Goal: Task Accomplishment & Management: Use online tool/utility

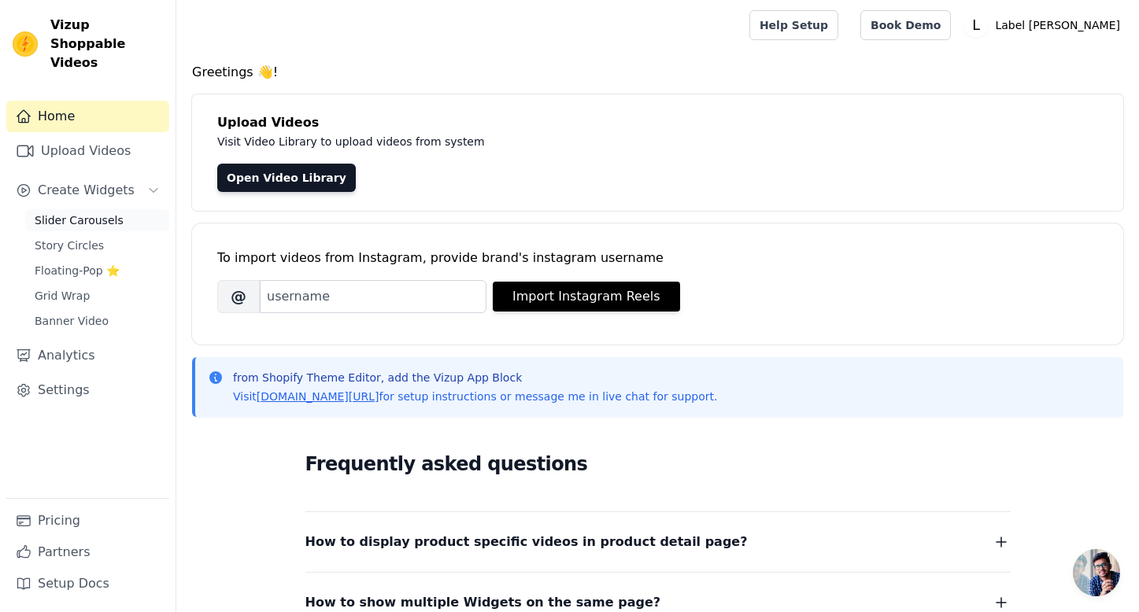
click at [109, 212] on span "Slider Carousels" at bounding box center [79, 220] width 89 height 16
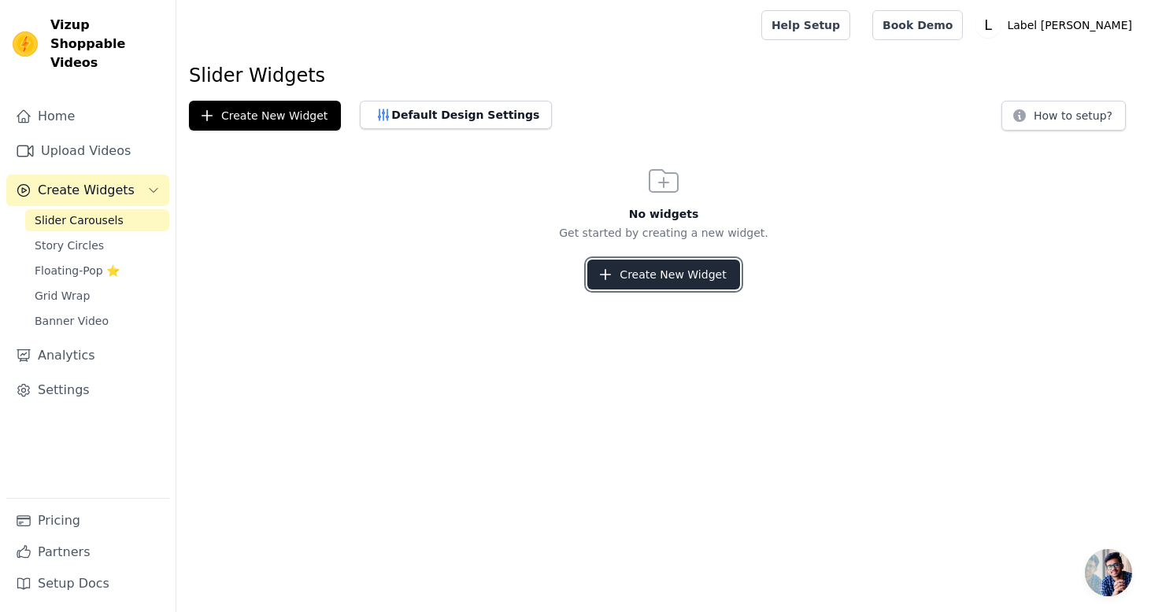
click at [657, 278] on button "Create New Widget" at bounding box center [663, 275] width 152 height 30
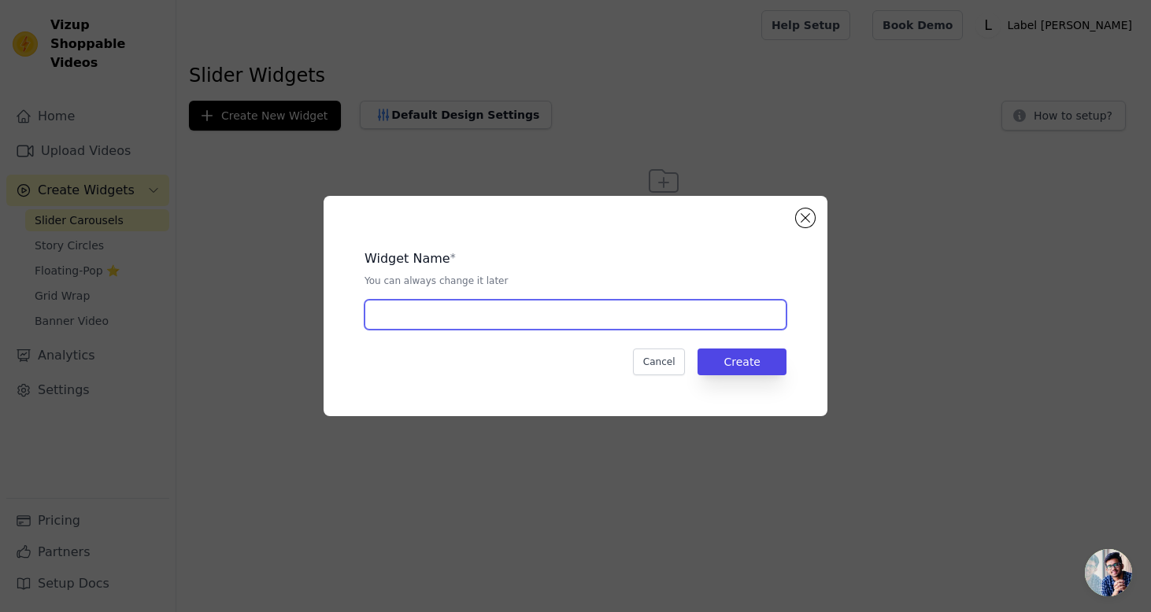
click at [575, 321] on input "text" at bounding box center [575, 315] width 422 height 30
type input "Homepage"
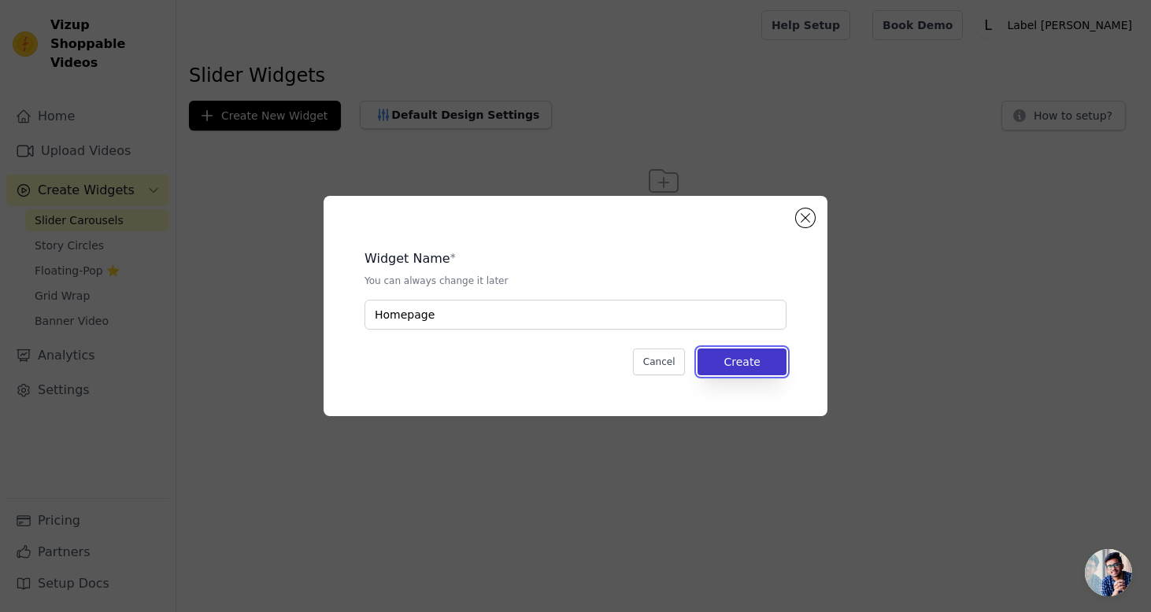
click at [717, 350] on button "Create" at bounding box center [741, 362] width 89 height 27
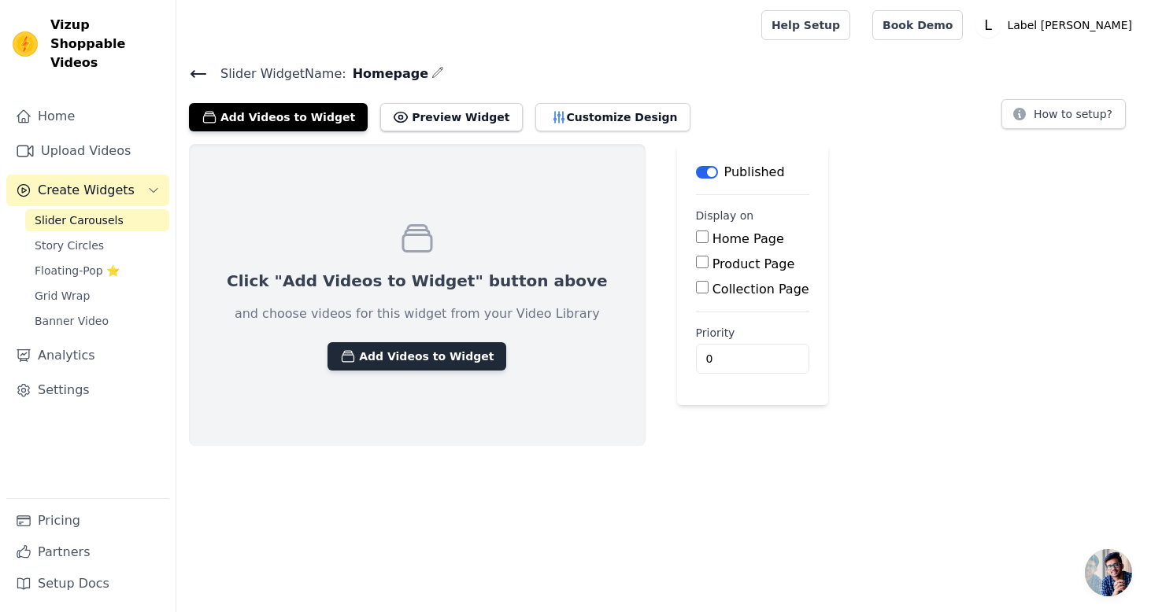
click at [445, 368] on button "Add Videos to Widget" at bounding box center [416, 356] width 179 height 28
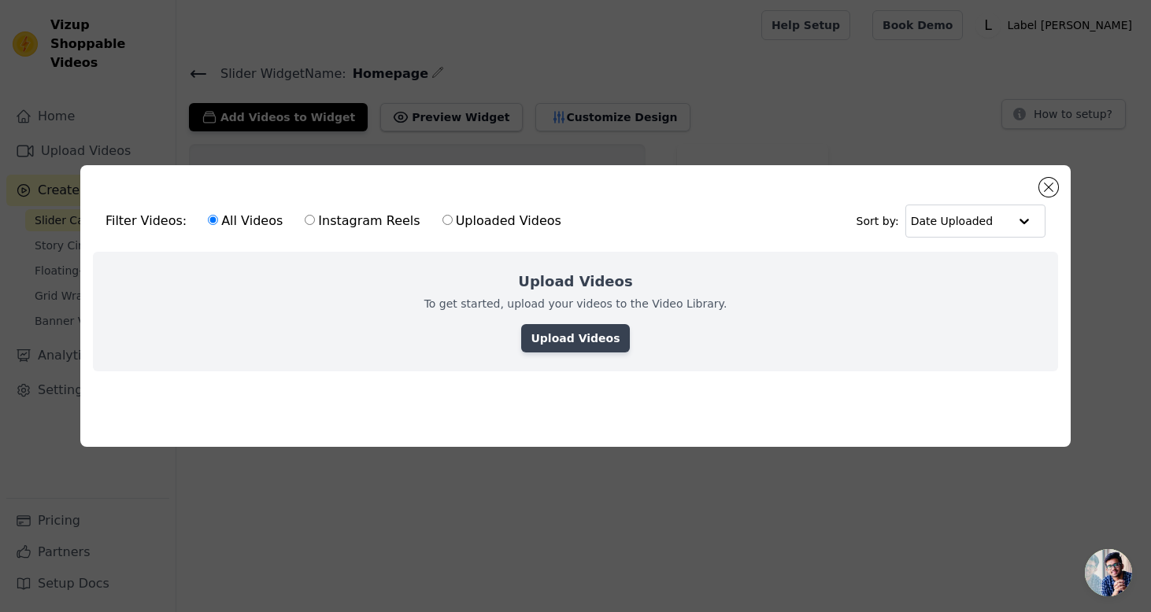
click at [554, 330] on link "Upload Videos" at bounding box center [575, 338] width 108 height 28
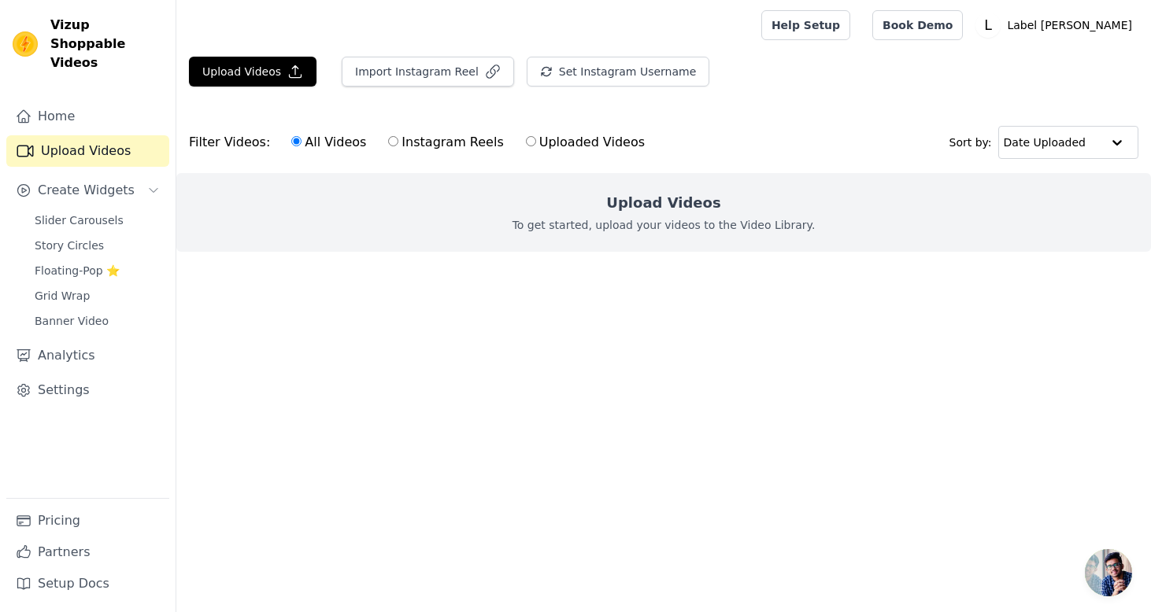
click at [707, 236] on div "Upload Videos To get started, upload your videos to the Video Library." at bounding box center [663, 212] width 974 height 79
click at [243, 69] on button "Upload Videos" at bounding box center [252, 72] width 127 height 30
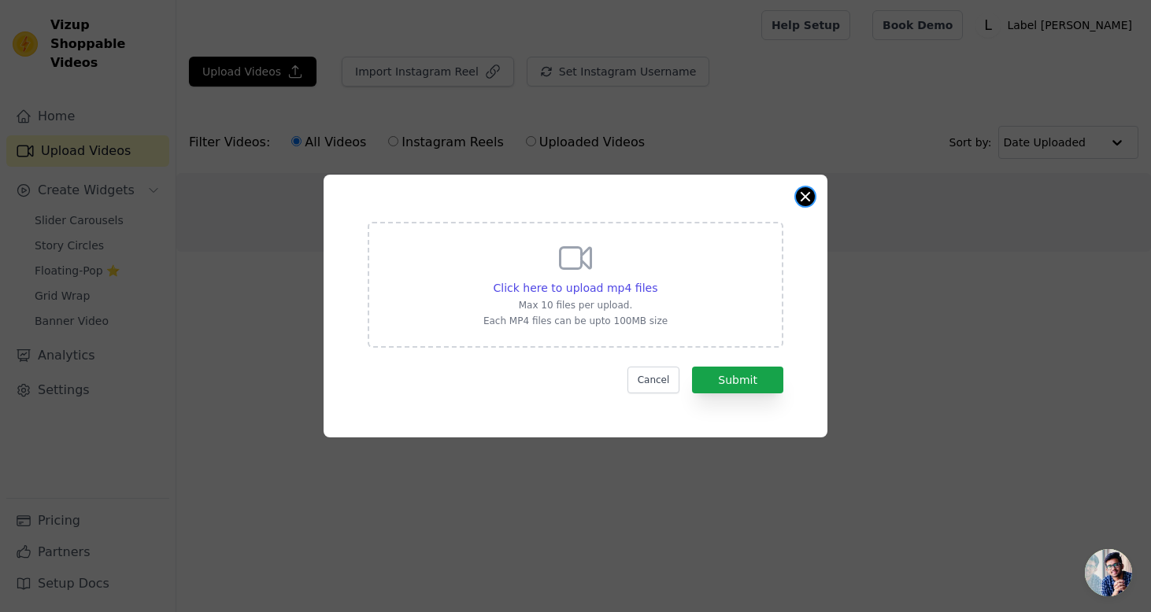
click at [814, 195] on button "Close modal" at bounding box center [805, 196] width 19 height 19
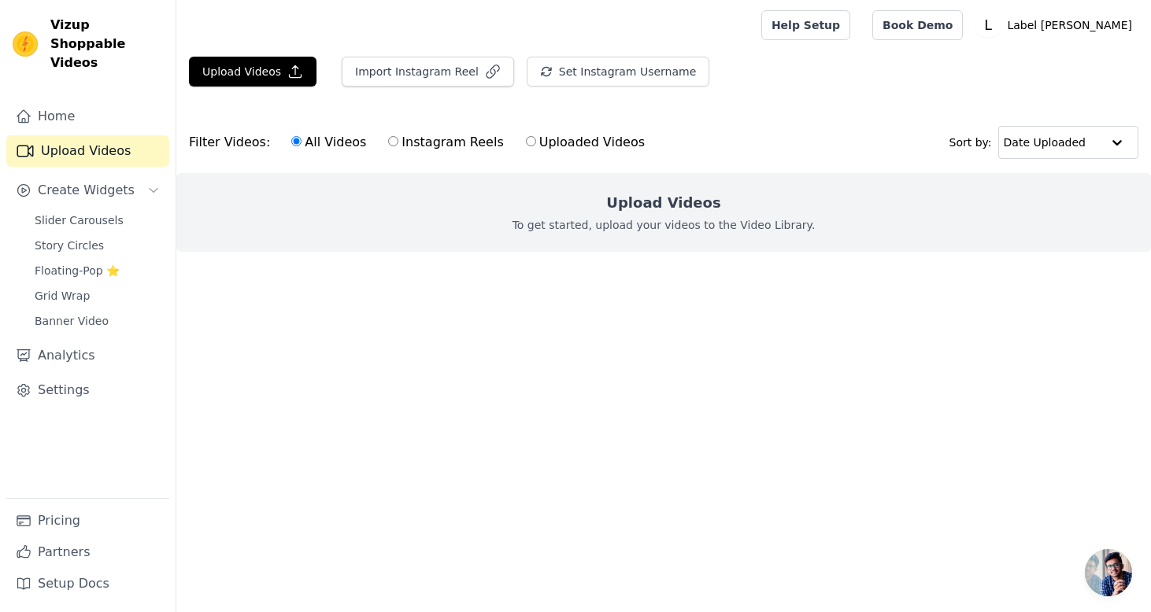
click at [649, 217] on p "To get started, upload your videos to the Video Library." at bounding box center [663, 225] width 303 height 16
click at [241, 76] on button "Upload Videos" at bounding box center [252, 72] width 127 height 30
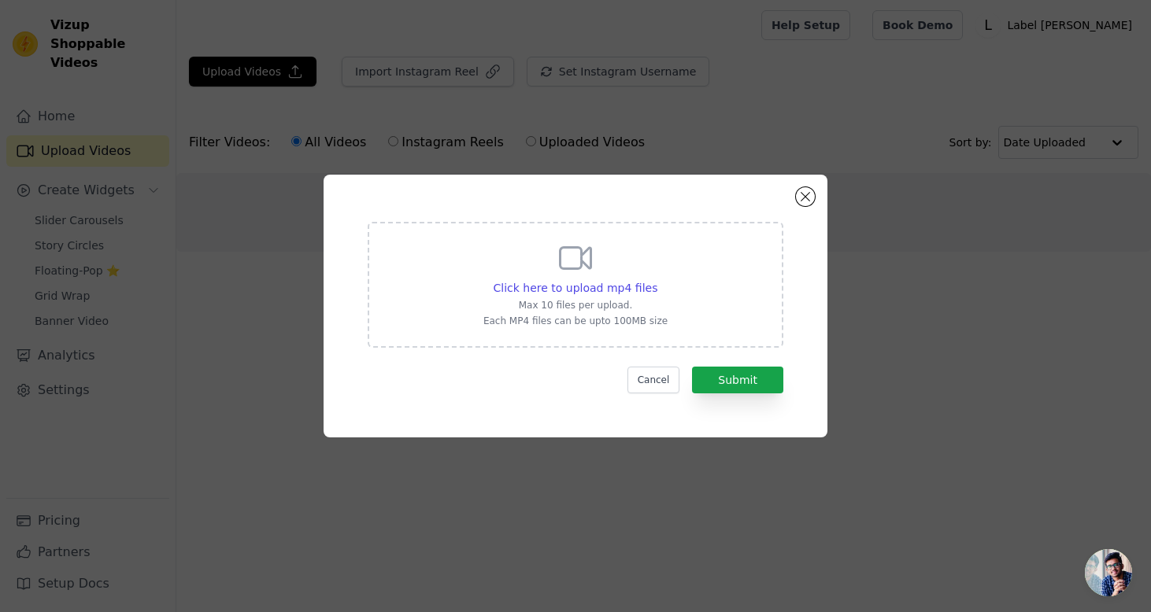
click at [592, 306] on p "Max 10 files per upload." at bounding box center [575, 305] width 184 height 13
click at [656, 280] on input "Click here to upload mp4 files Max 10 files per upload. Each MP4 files can be u…" at bounding box center [656, 279] width 1 height 1
type input "C:\fakepath\Reel 01 (1).mp4"
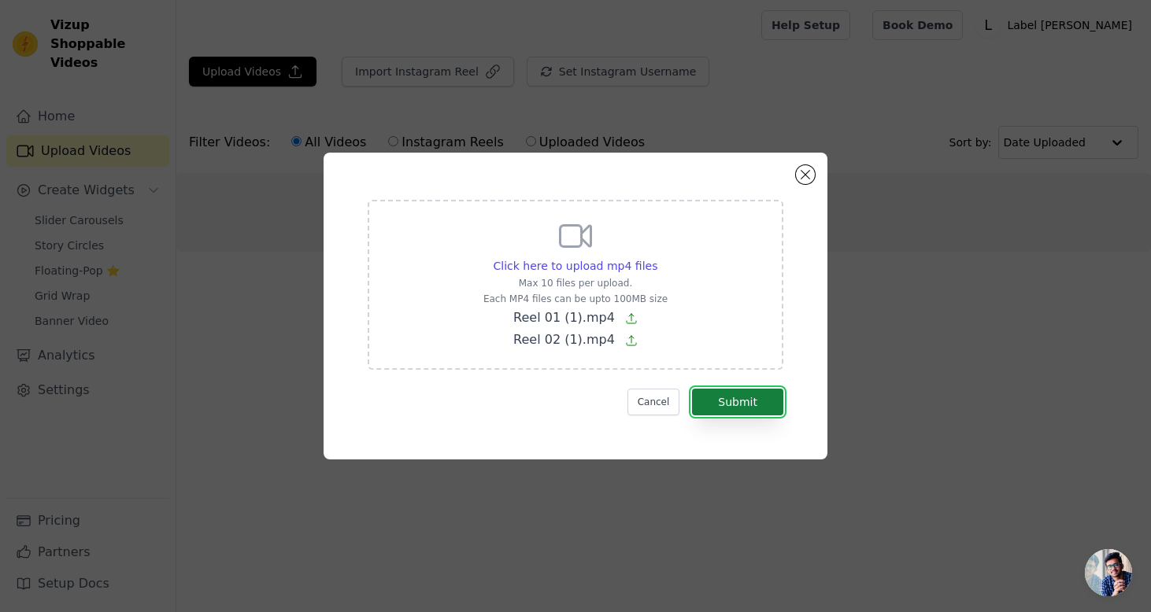
click at [747, 394] on button "Submit" at bounding box center [737, 402] width 91 height 27
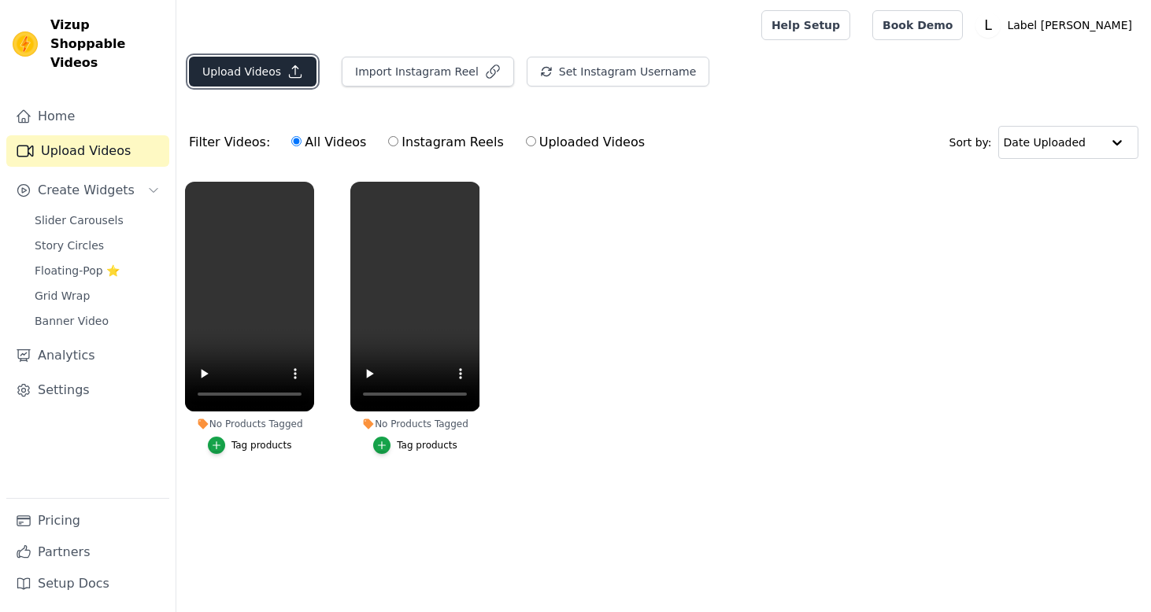
click at [271, 70] on button "Upload Videos" at bounding box center [252, 72] width 127 height 30
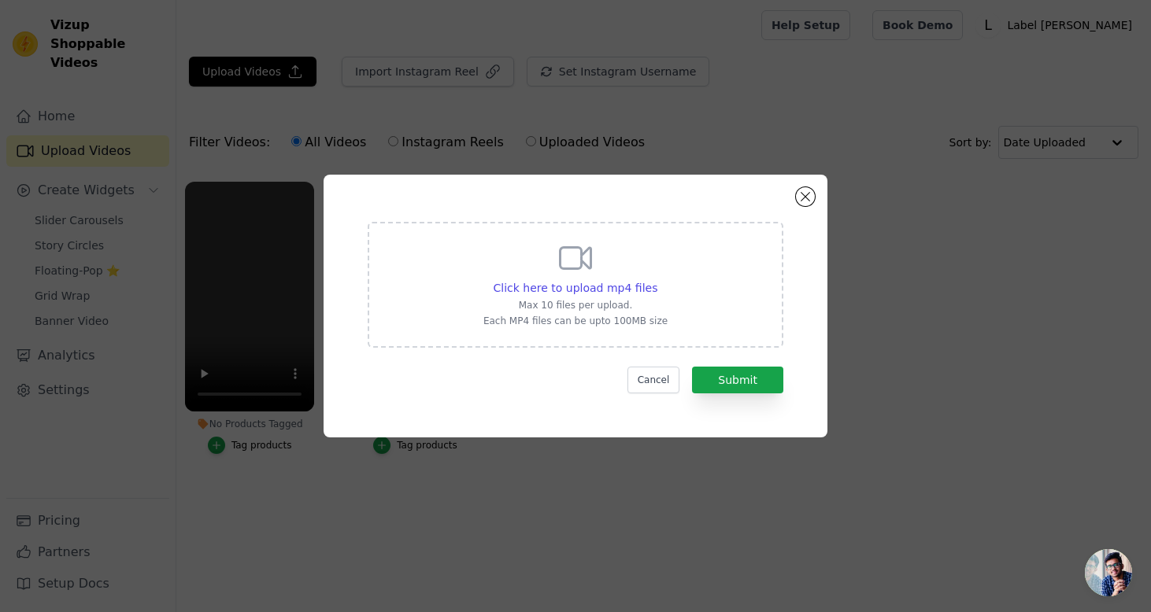
click at [688, 314] on div "Click here to upload mp4 files Max 10 files per upload. Each MP4 files can be u…" at bounding box center [576, 285] width 416 height 126
click at [657, 280] on input "Click here to upload mp4 files Max 10 files per upload. Each MP4 files can be u…" at bounding box center [656, 279] width 1 height 1
type input "C:\fakepath\Reel 03 (1).mp4"
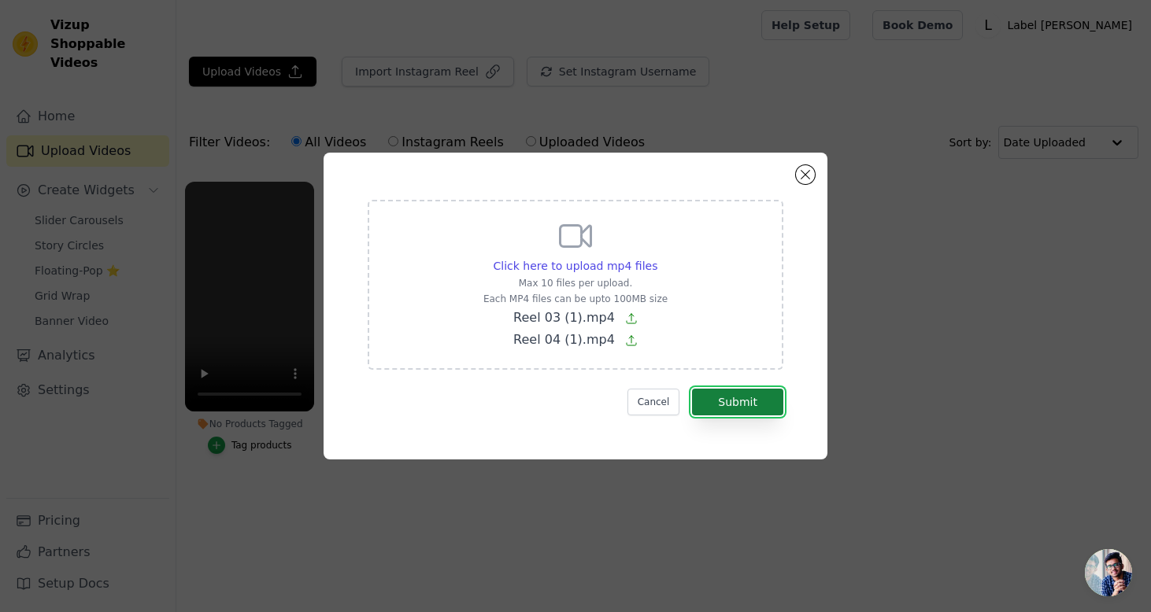
click at [771, 394] on button "Submit" at bounding box center [737, 402] width 91 height 27
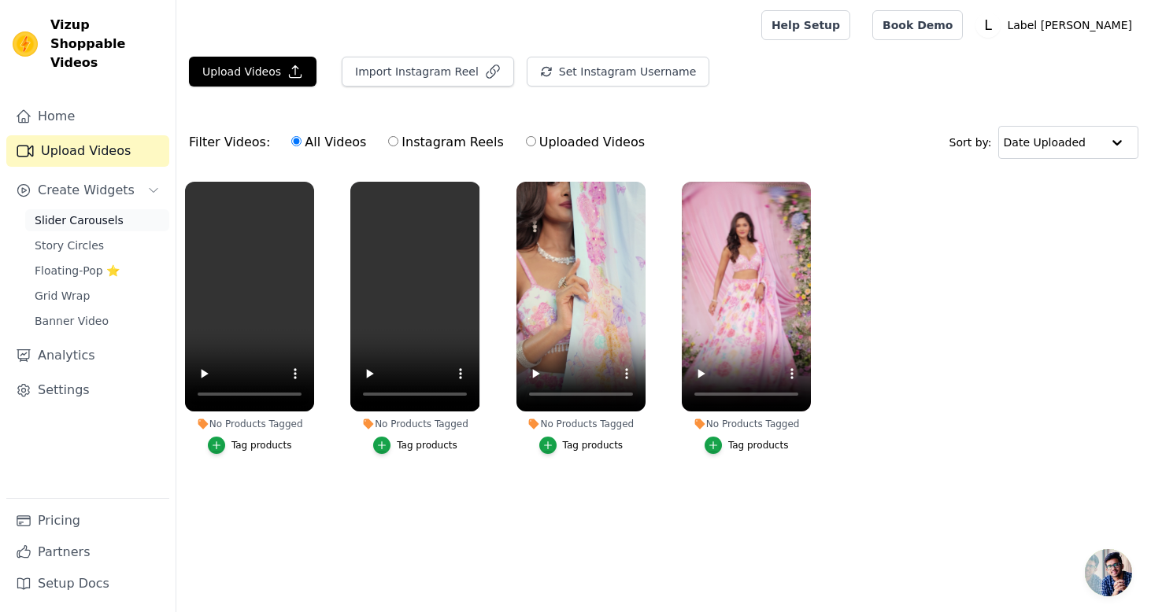
click at [99, 212] on span "Slider Carousels" at bounding box center [79, 220] width 89 height 16
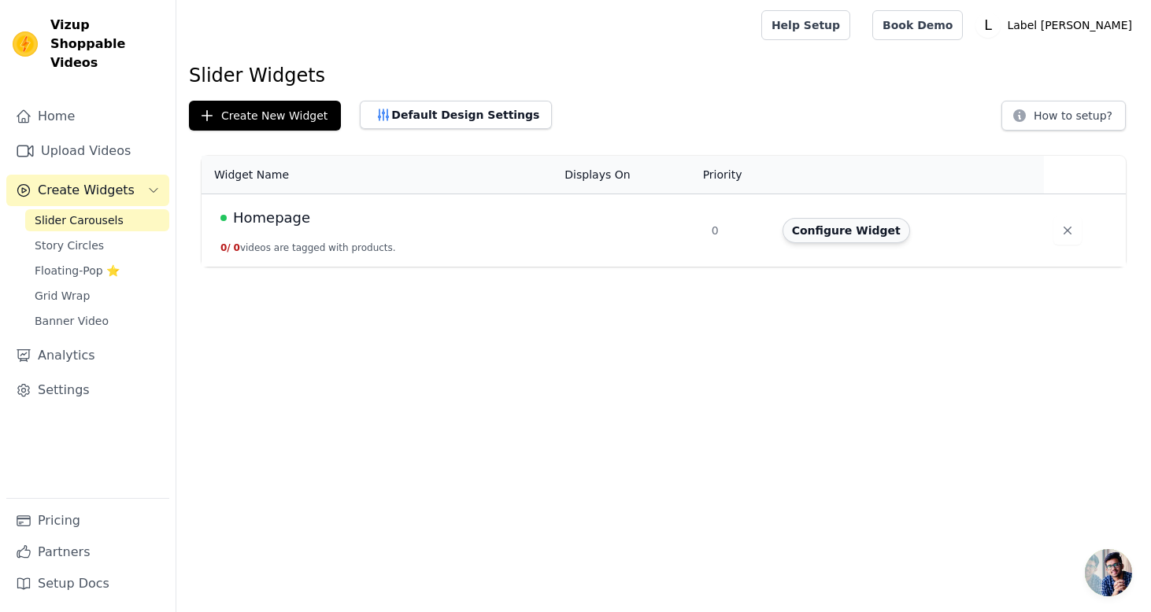
click at [863, 231] on button "Configure Widget" at bounding box center [845, 230] width 127 height 25
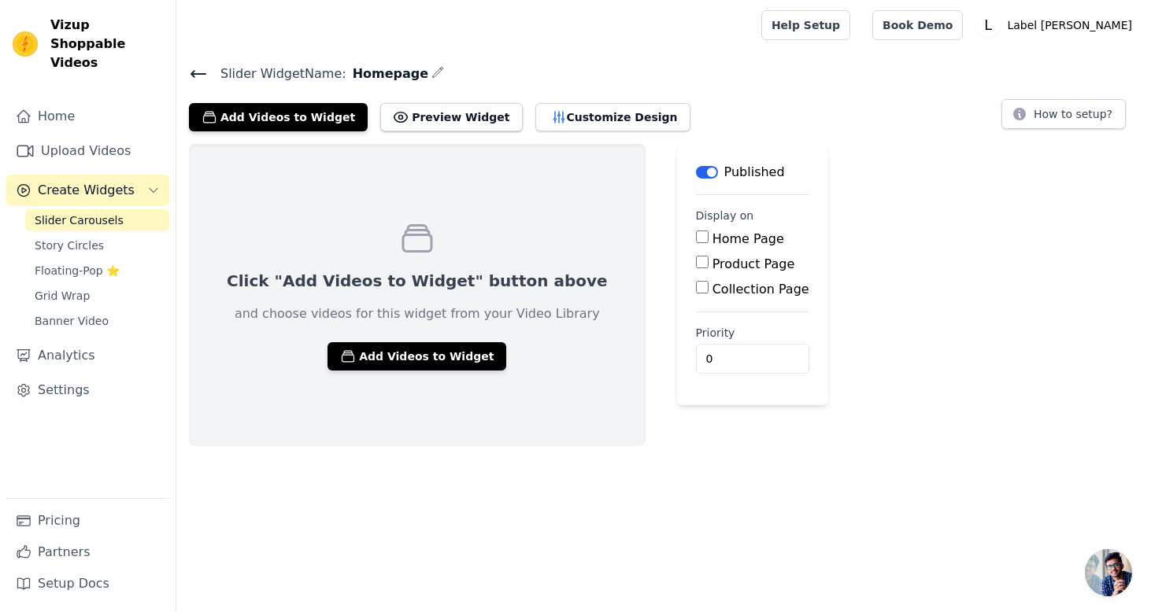
click at [712, 233] on label "Home Page" at bounding box center [748, 238] width 72 height 15
click at [696, 233] on input "Home Page" at bounding box center [702, 237] width 13 height 13
checkbox input "true"
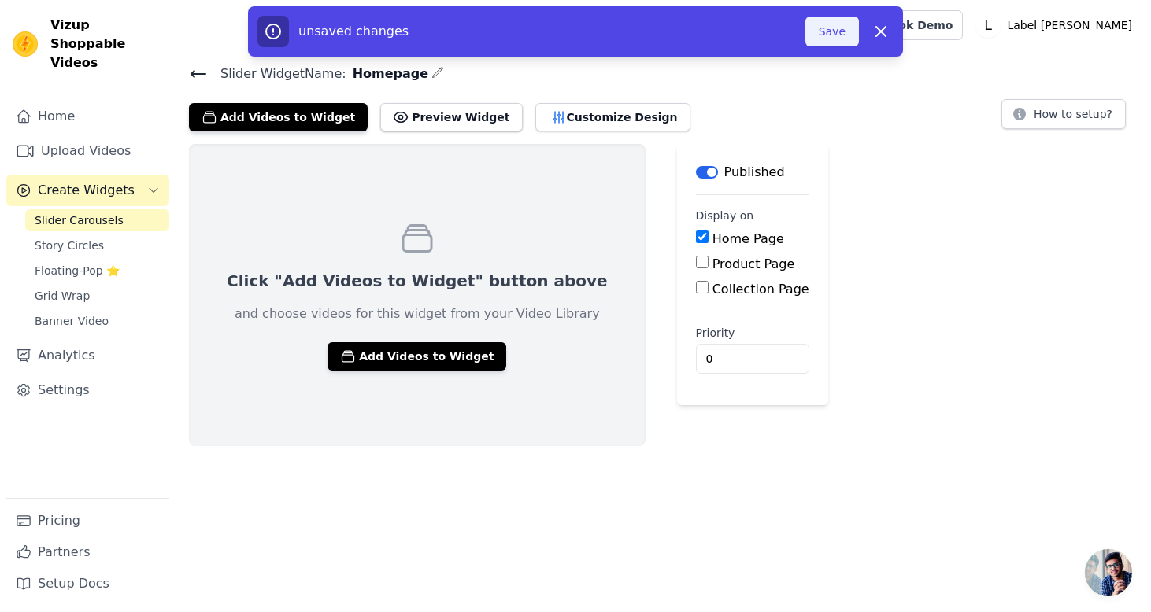
click at [834, 35] on button "Save" at bounding box center [832, 32] width 54 height 30
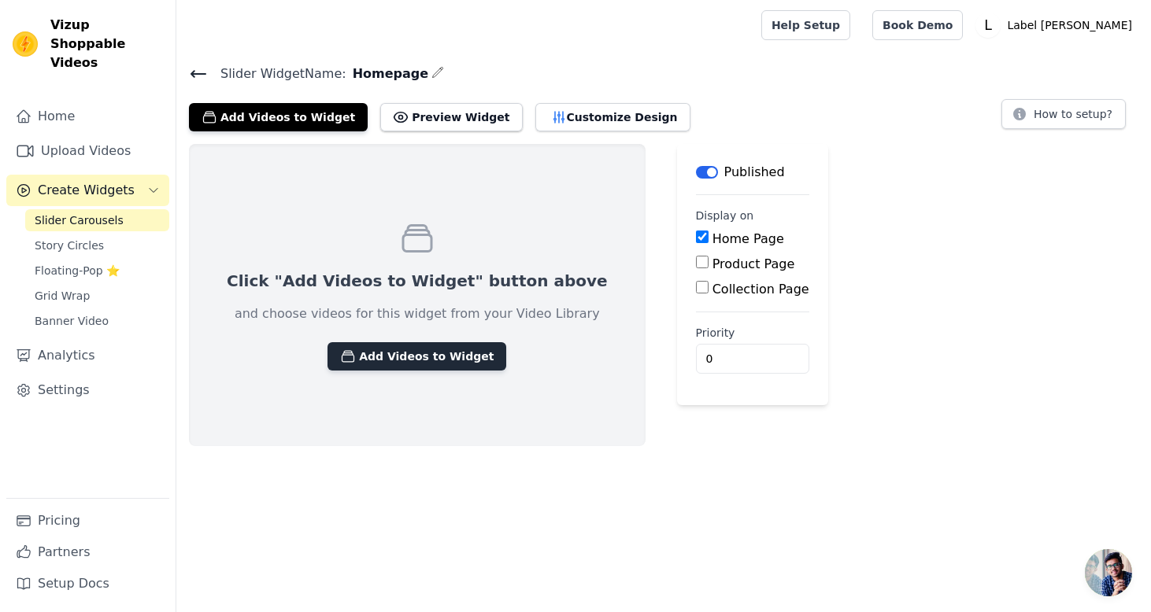
click at [438, 360] on button "Add Videos to Widget" at bounding box center [416, 356] width 179 height 28
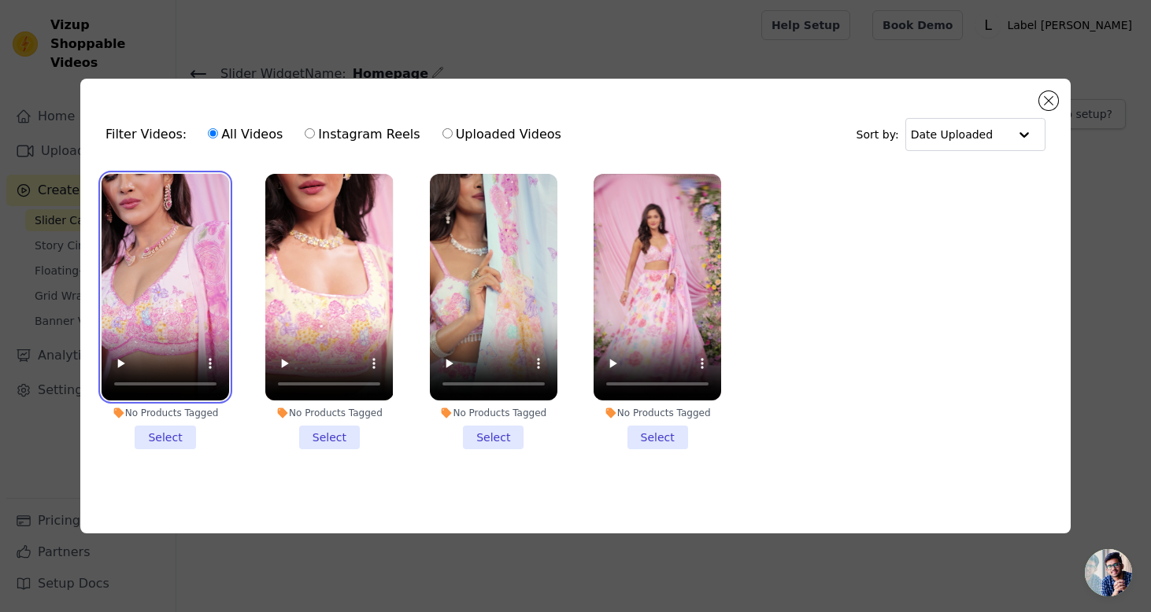
click at [170, 283] on video at bounding box center [165, 287] width 127 height 227
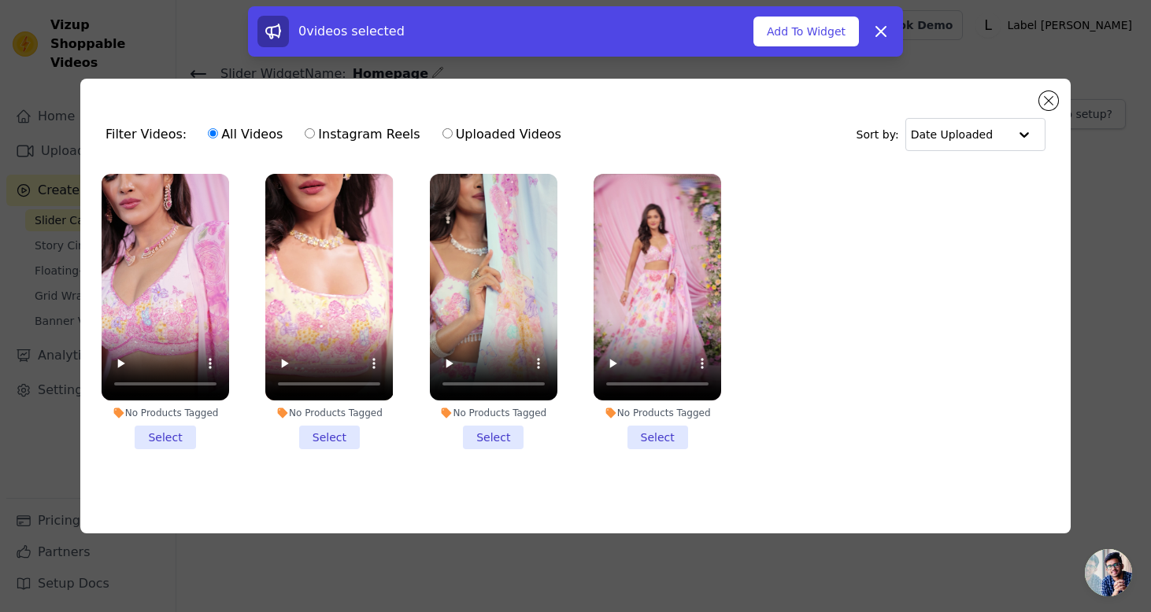
click at [160, 427] on li "No Products Tagged Select" at bounding box center [165, 312] width 127 height 276
click at [0, 0] on input "No Products Tagged Select" at bounding box center [0, 0] width 0 height 0
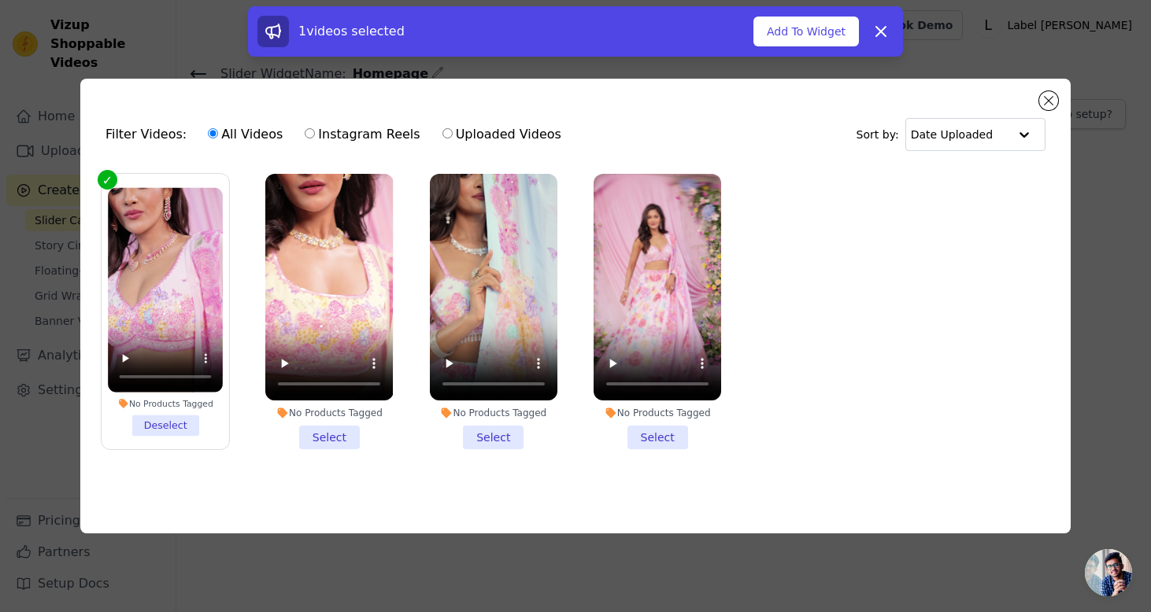
click at [301, 427] on li "No Products Tagged Select" at bounding box center [328, 312] width 127 height 276
click at [0, 0] on input "No Products Tagged Select" at bounding box center [0, 0] width 0 height 0
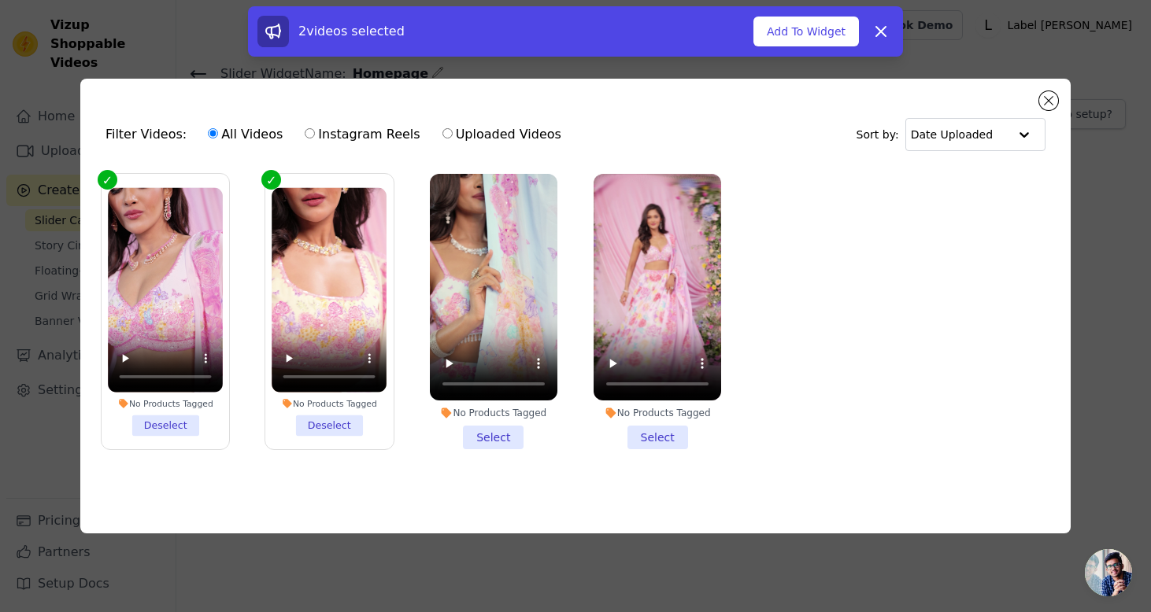
click at [494, 399] on li "No Products Tagged Select" at bounding box center [493, 312] width 127 height 276
click at [0, 0] on input "No Products Tagged Select" at bounding box center [0, 0] width 0 height 0
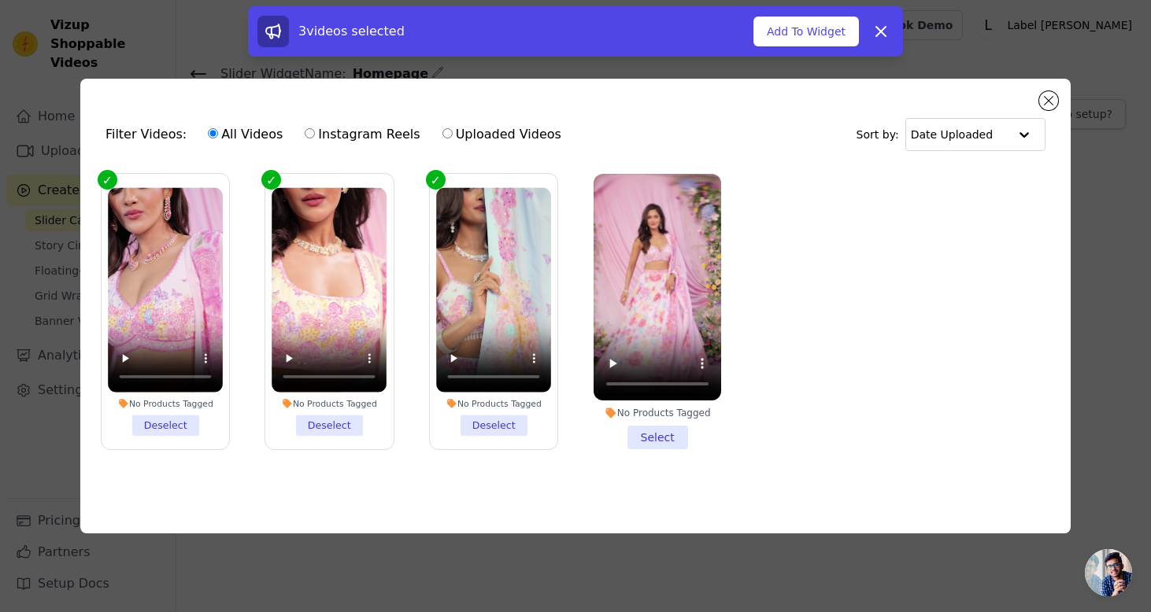
click at [634, 430] on li "No Products Tagged Select" at bounding box center [656, 312] width 127 height 276
click at [0, 0] on input "No Products Tagged Select" at bounding box center [0, 0] width 0 height 0
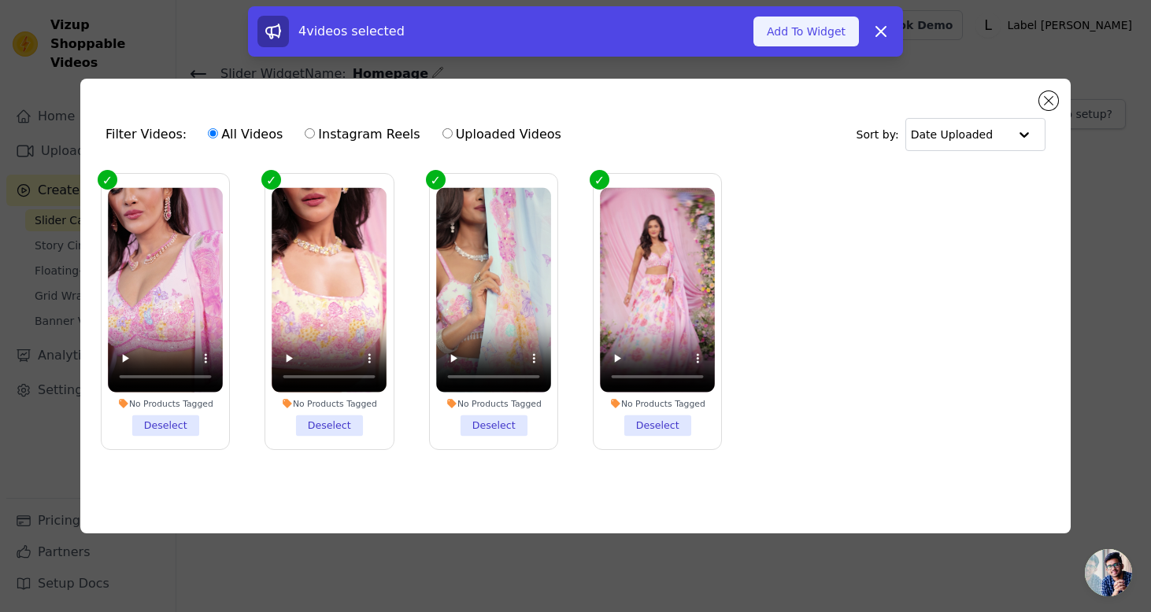
click at [796, 31] on button "Add To Widget" at bounding box center [805, 32] width 105 height 30
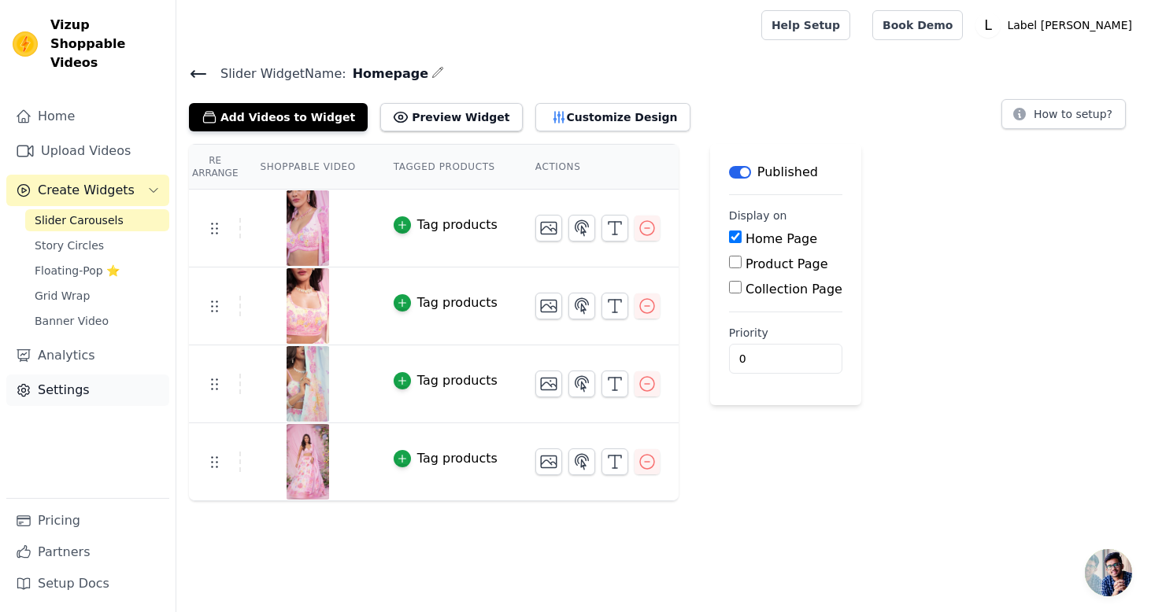
click at [94, 381] on link "Settings" at bounding box center [87, 390] width 163 height 31
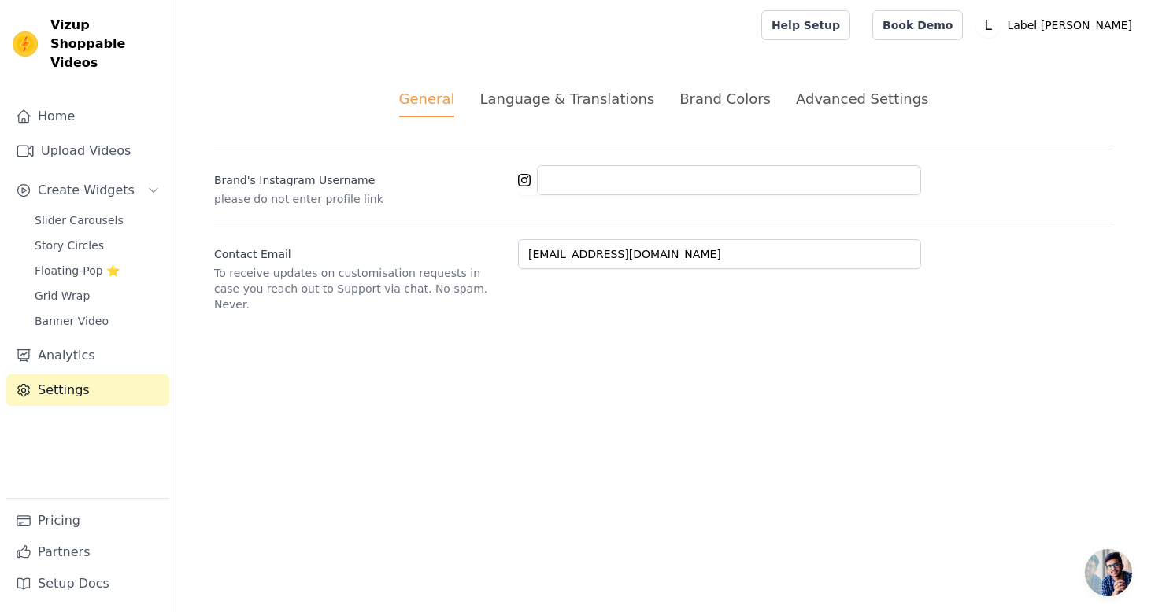
click at [863, 94] on div "Advanced Settings" at bounding box center [862, 98] width 132 height 21
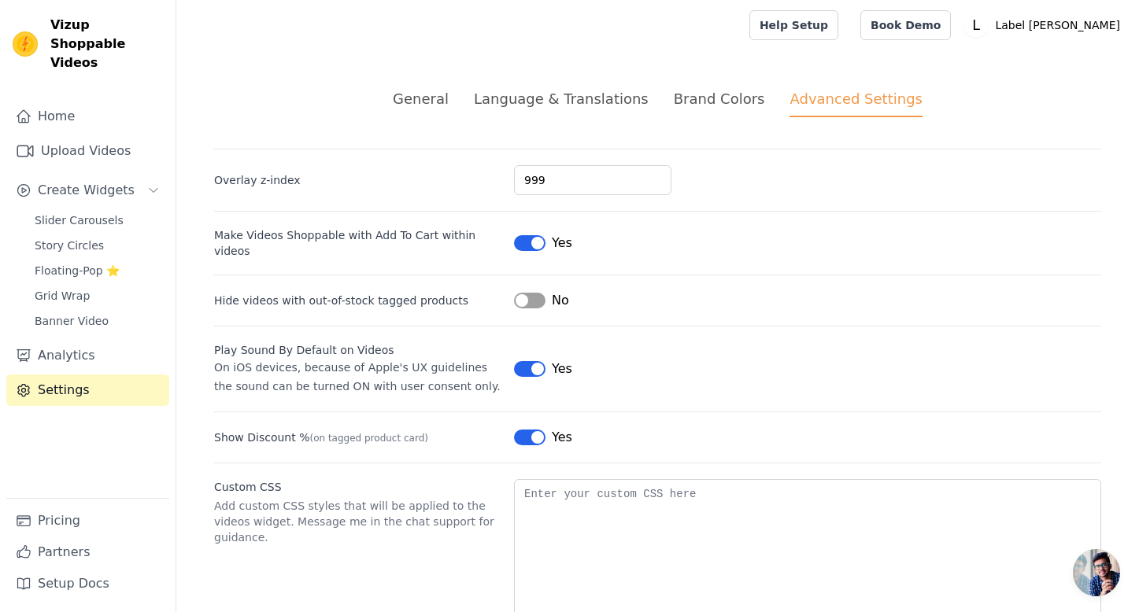
click at [706, 110] on li "Brand Colors" at bounding box center [719, 102] width 91 height 29
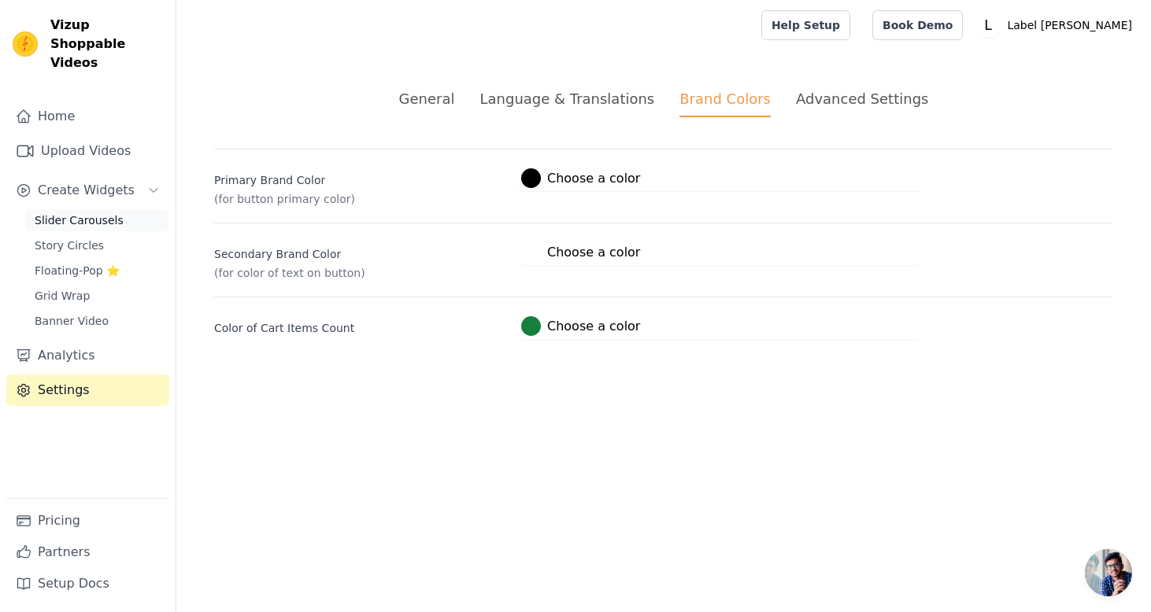
click at [77, 212] on span "Slider Carousels" at bounding box center [79, 220] width 89 height 16
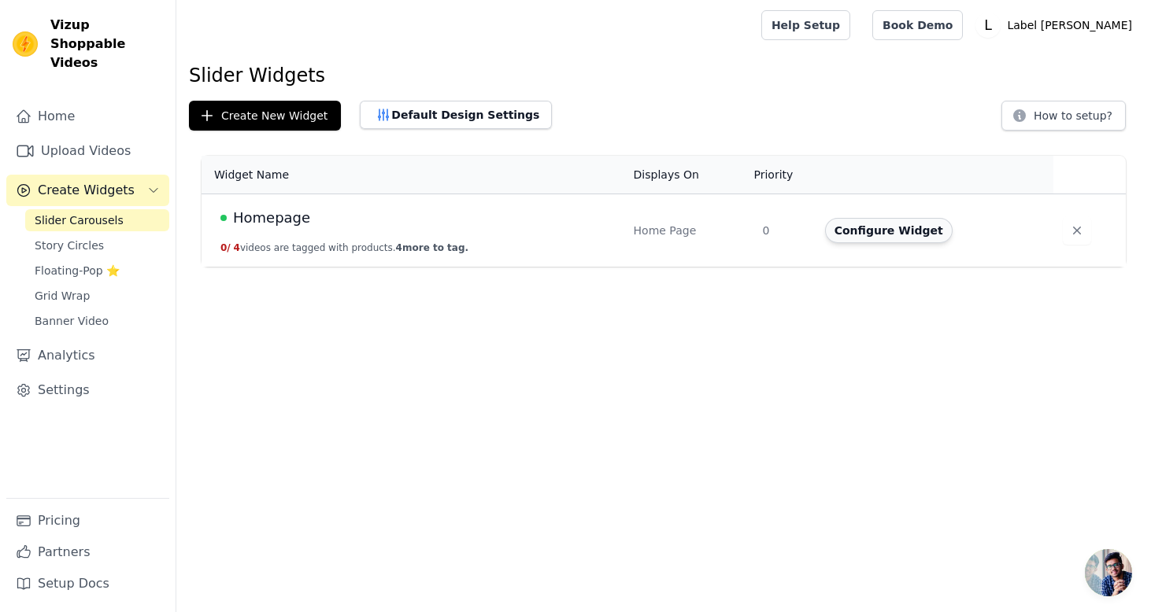
click at [908, 232] on button "Configure Widget" at bounding box center [888, 230] width 127 height 25
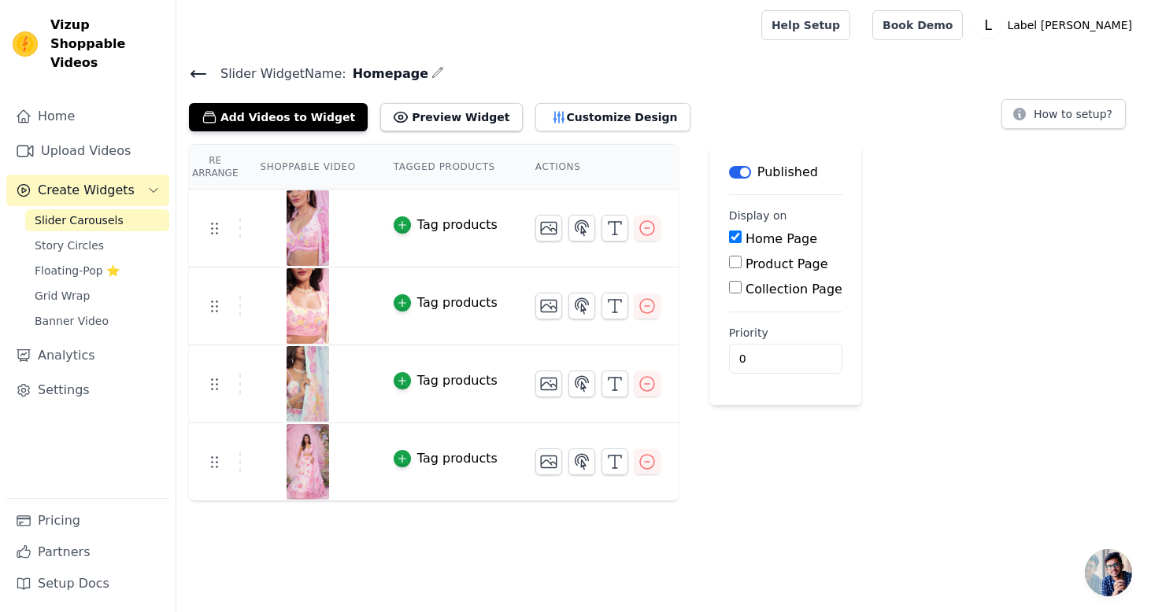
click at [189, 71] on icon at bounding box center [198, 74] width 19 height 19
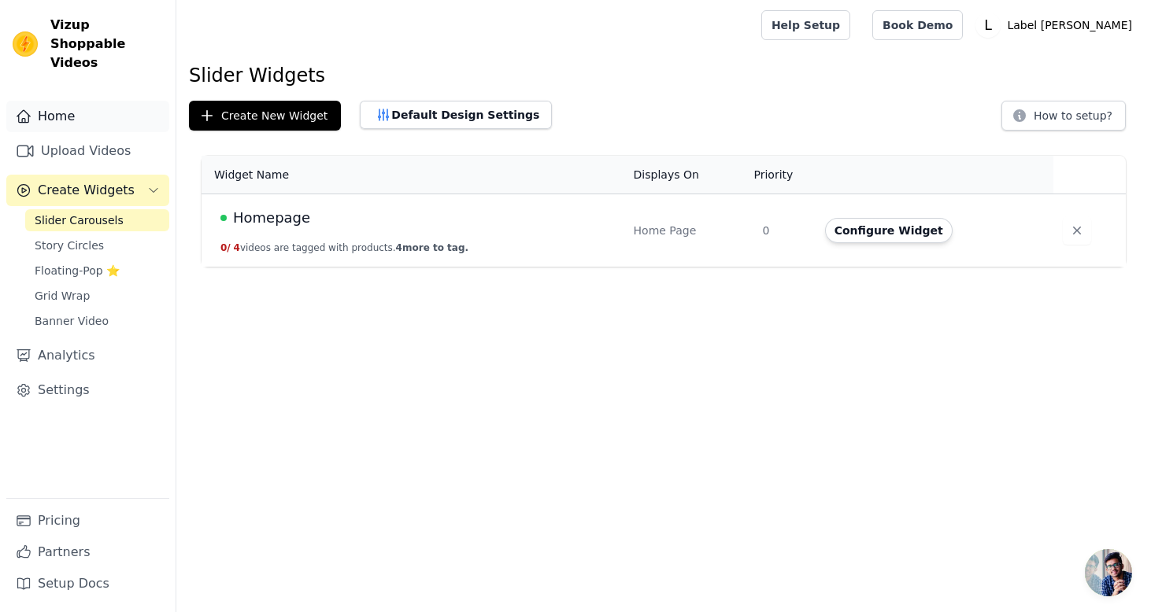
click at [68, 103] on link "Home" at bounding box center [87, 116] width 163 height 31
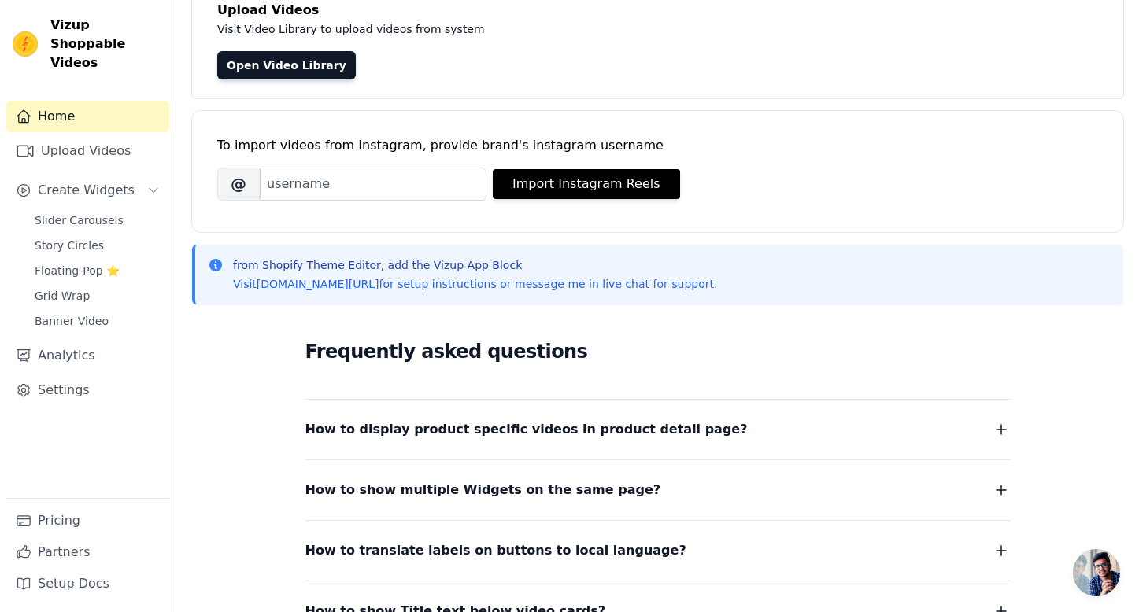
scroll to position [271, 0]
